Goal: Task Accomplishment & Management: Use online tool/utility

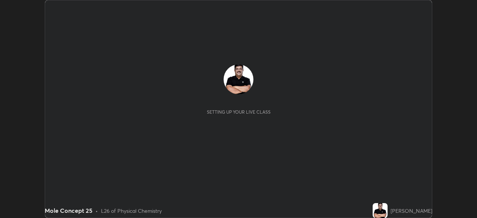
scroll to position [218, 476]
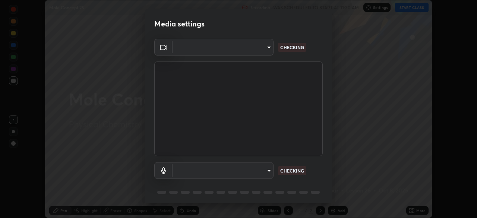
type input "495e9aafafa99ab02b2630cd73316b4ffac4e6b0a44c495734db4bb24564e739"
click at [248, 172] on body "Erase all Mole Concept 25 Recording WAS SCHEDULED TO START AT 11:30 AM Settings…" at bounding box center [238, 109] width 477 height 218
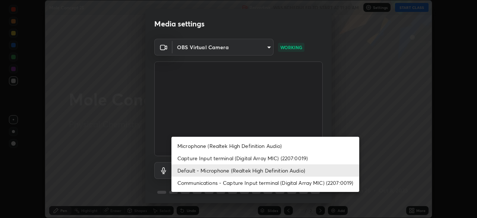
click at [246, 147] on li "Microphone (Realtek High Definition Audio)" at bounding box center [265, 146] width 188 height 12
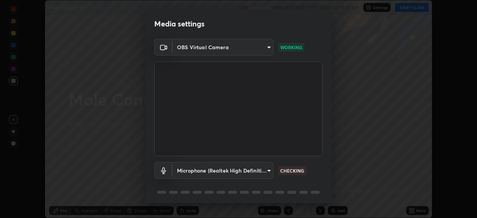
click at [259, 169] on body "Erase all Mole Concept 25 Recording WAS SCHEDULED TO START AT 11:30 AM Settings…" at bounding box center [238, 109] width 477 height 218
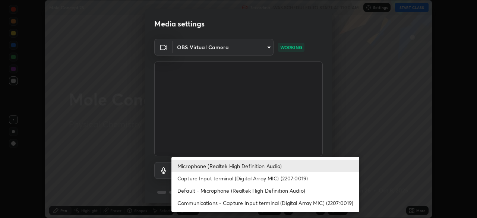
click at [247, 202] on li "Communications - Capture Input terminal (Digital Array MIC) (2207:0019)" at bounding box center [265, 203] width 188 height 12
type input "communications"
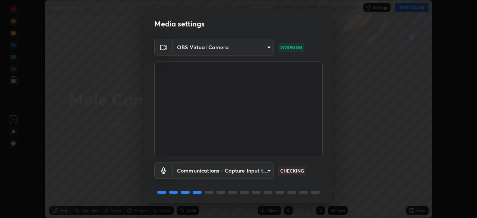
scroll to position [26, 0]
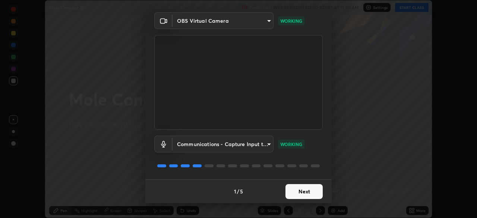
click at [303, 192] on button "Next" at bounding box center [303, 191] width 37 height 15
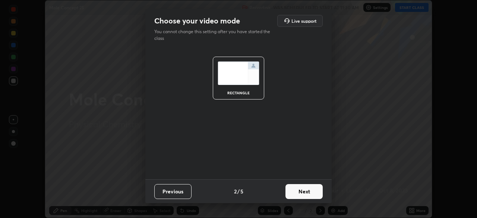
scroll to position [0, 0]
click at [310, 194] on button "Next" at bounding box center [303, 191] width 37 height 15
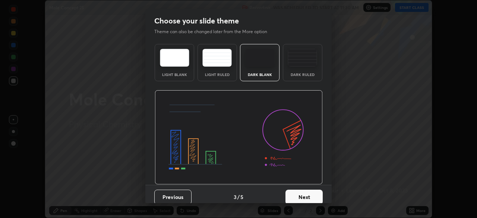
click at [317, 197] on button "Next" at bounding box center [303, 197] width 37 height 15
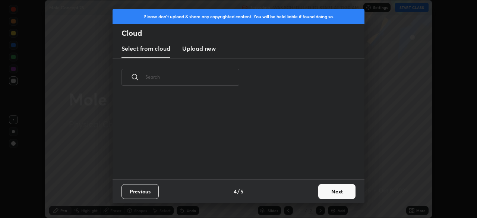
click at [333, 193] on button "Next" at bounding box center [336, 191] width 37 height 15
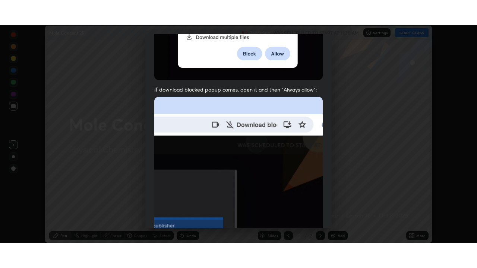
scroll to position [178, 0]
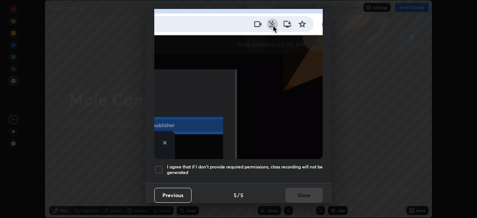
click at [155, 166] on div at bounding box center [158, 169] width 9 height 9
click at [300, 191] on button "Done" at bounding box center [303, 195] width 37 height 15
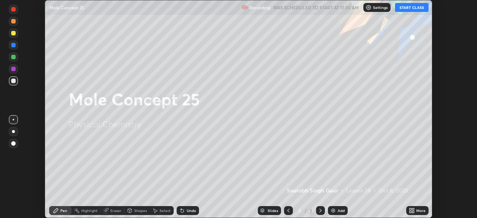
click at [406, 9] on button "START CLASS" at bounding box center [412, 7] width 34 height 9
click at [413, 212] on icon at bounding box center [413, 212] width 2 height 2
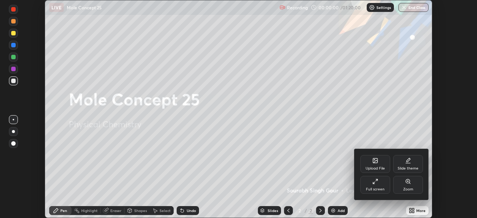
click at [379, 181] on div "Full screen" at bounding box center [375, 185] width 30 height 18
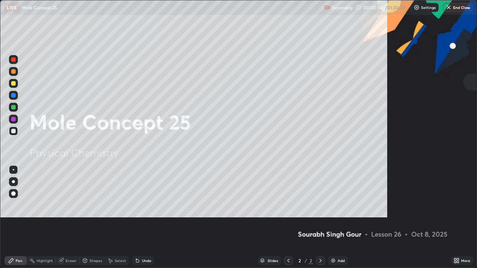
scroll to position [268, 477]
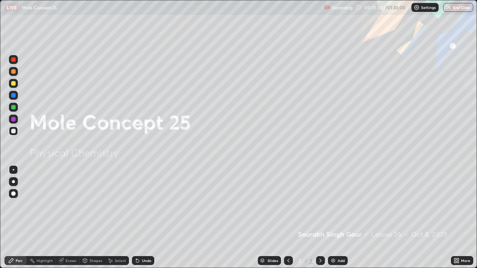
click at [335, 218] on img at bounding box center [333, 261] width 6 height 6
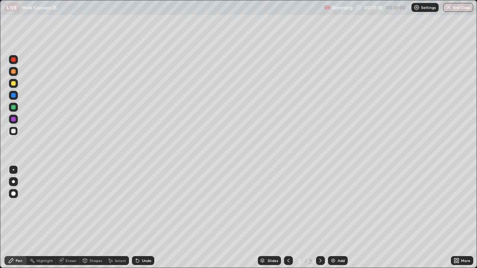
click at [13, 186] on div at bounding box center [13, 181] width 9 height 9
click at [14, 83] on div at bounding box center [13, 83] width 4 height 4
click at [15, 84] on div at bounding box center [13, 83] width 4 height 4
click at [14, 130] on div at bounding box center [13, 131] width 4 height 4
click at [333, 218] on img at bounding box center [333, 261] width 6 height 6
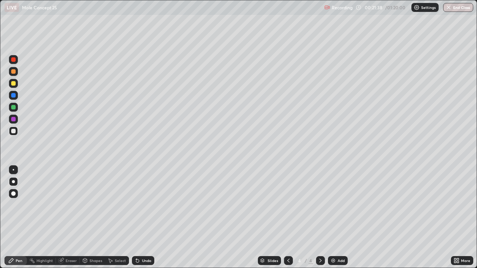
click at [15, 130] on div at bounding box center [13, 131] width 4 height 4
click at [14, 83] on div at bounding box center [13, 83] width 4 height 4
click at [333, 218] on img at bounding box center [333, 261] width 6 height 6
click at [17, 133] on div at bounding box center [13, 131] width 9 height 9
click at [15, 84] on div at bounding box center [13, 83] width 4 height 4
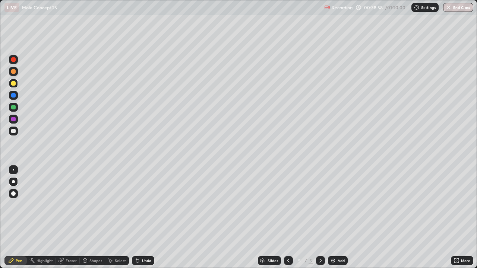
click at [333, 218] on img at bounding box center [333, 261] width 6 height 6
click at [12, 133] on div at bounding box center [13, 131] width 4 height 4
click at [334, 218] on img at bounding box center [333, 261] width 6 height 6
click at [288, 218] on icon at bounding box center [288, 261] width 6 height 6
click at [323, 218] on div at bounding box center [320, 260] width 9 height 9
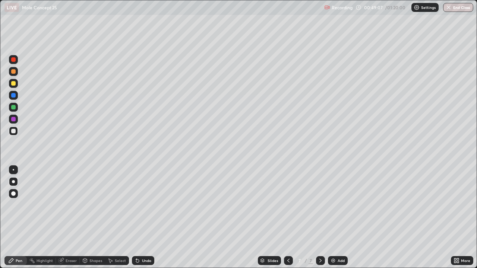
click at [288, 218] on icon at bounding box center [288, 261] width 6 height 6
click at [320, 218] on icon at bounding box center [320, 261] width 6 height 6
click at [333, 218] on img at bounding box center [333, 261] width 6 height 6
click at [13, 84] on div at bounding box center [13, 83] width 4 height 4
click at [13, 132] on div at bounding box center [13, 131] width 4 height 4
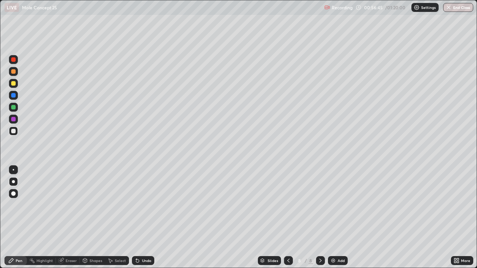
click at [13, 131] on div at bounding box center [13, 131] width 4 height 4
click at [12, 85] on div at bounding box center [13, 83] width 4 height 4
click at [88, 218] on div "Shapes" at bounding box center [92, 260] width 25 height 9
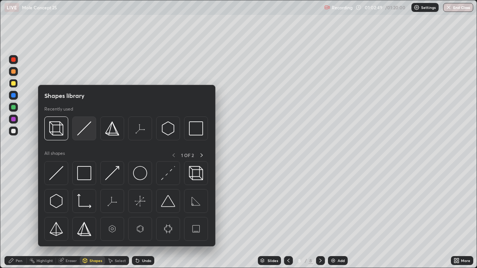
click at [84, 132] on img at bounding box center [84, 128] width 14 height 14
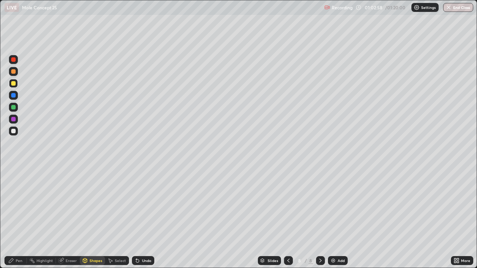
click at [21, 218] on div "Pen" at bounding box center [19, 261] width 7 height 4
click at [73, 218] on div "Eraser" at bounding box center [71, 261] width 11 height 4
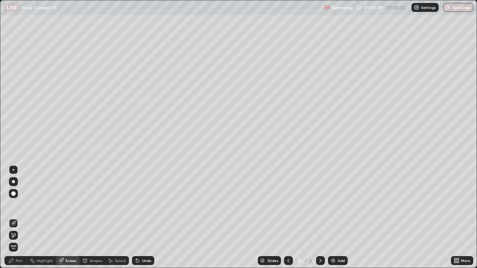
click at [22, 218] on div "Pen" at bounding box center [19, 261] width 7 height 4
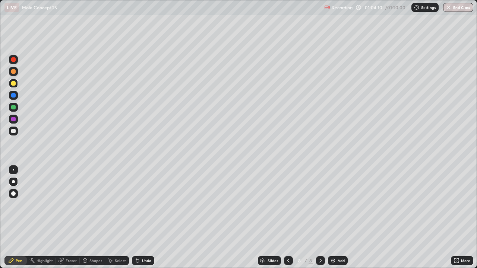
click at [13, 108] on div at bounding box center [13, 107] width 4 height 4
click at [13, 182] on div at bounding box center [13, 181] width 3 height 3
click at [14, 131] on div at bounding box center [13, 131] width 4 height 4
click at [448, 7] on img "button" at bounding box center [448, 7] width 6 height 6
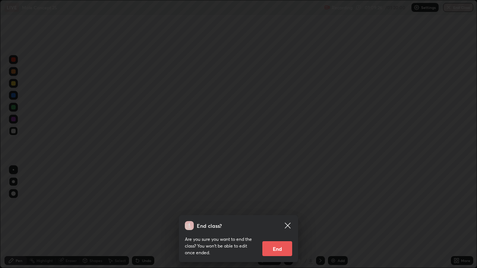
click at [271, 218] on button "End" at bounding box center [277, 248] width 30 height 15
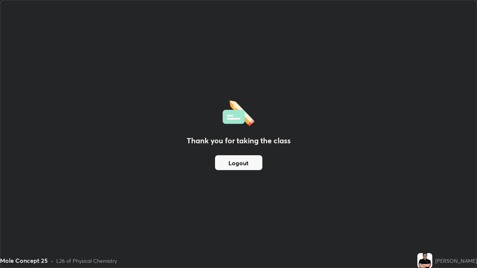
click at [238, 159] on button "Logout" at bounding box center [238, 162] width 47 height 15
